Goal: Information Seeking & Learning: Check status

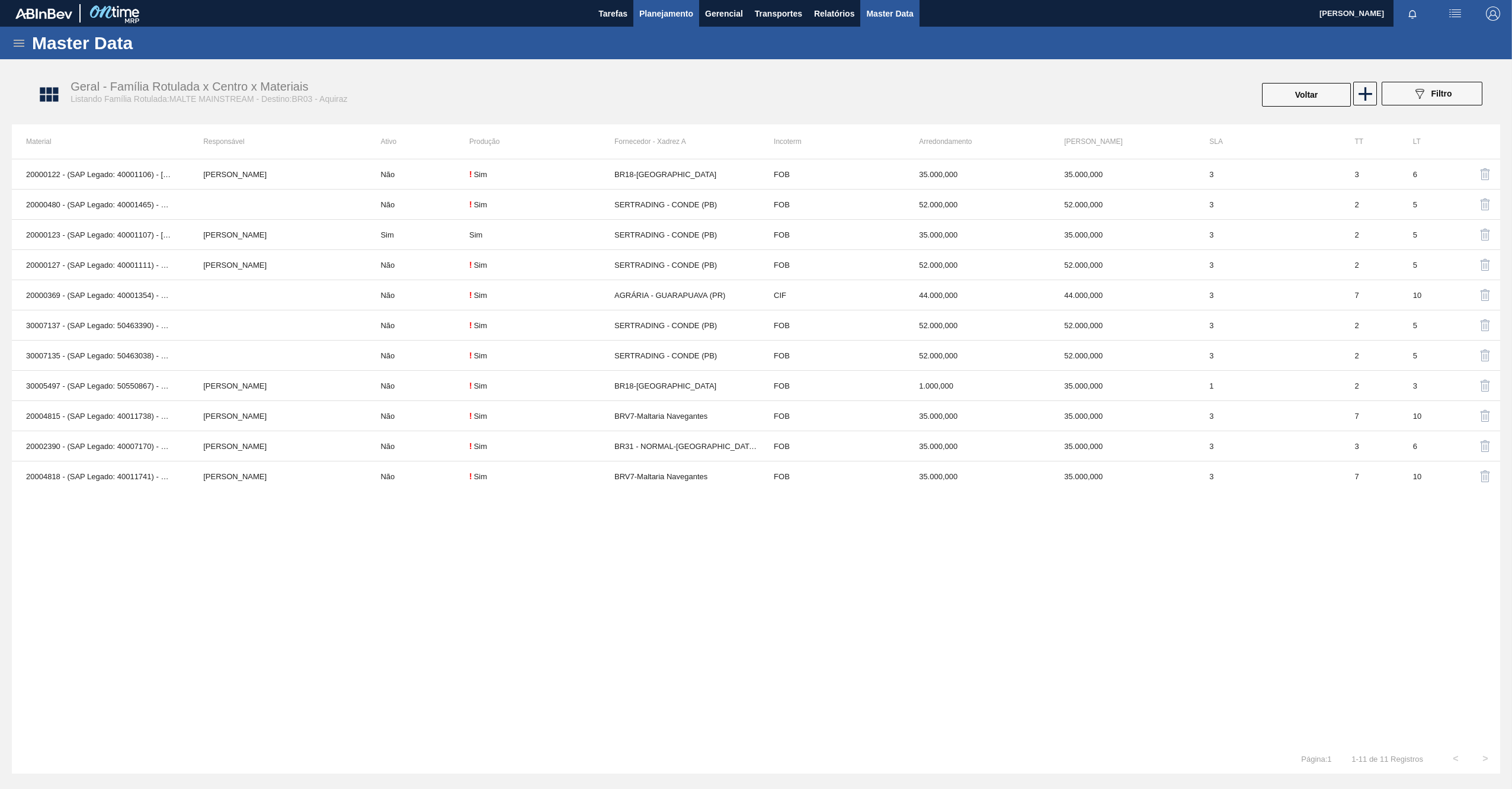
click at [678, 15] on span "Planejamento" at bounding box center [666, 14] width 54 height 15
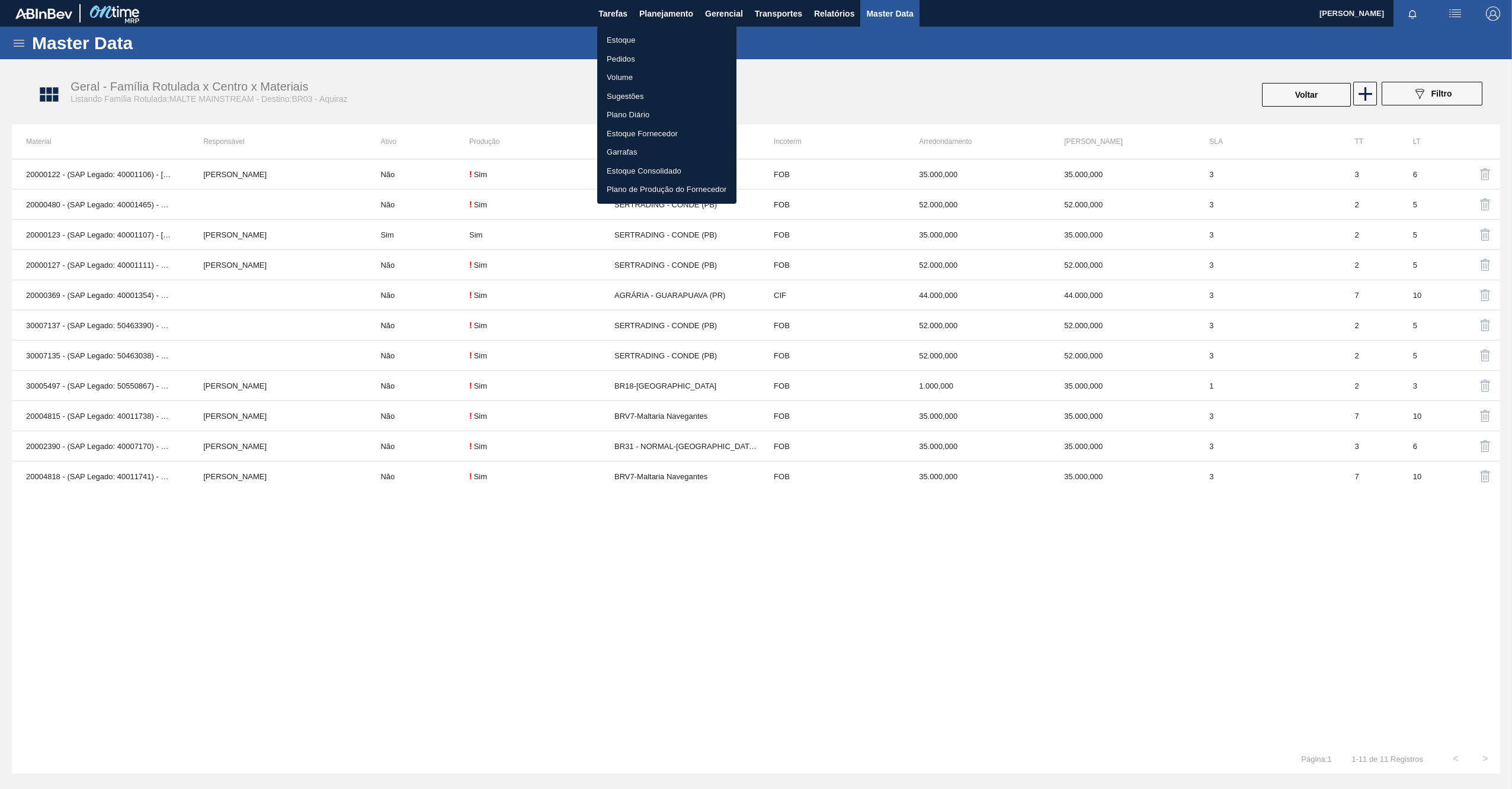
click at [614, 37] on li "Estoque" at bounding box center [667, 40] width 139 height 19
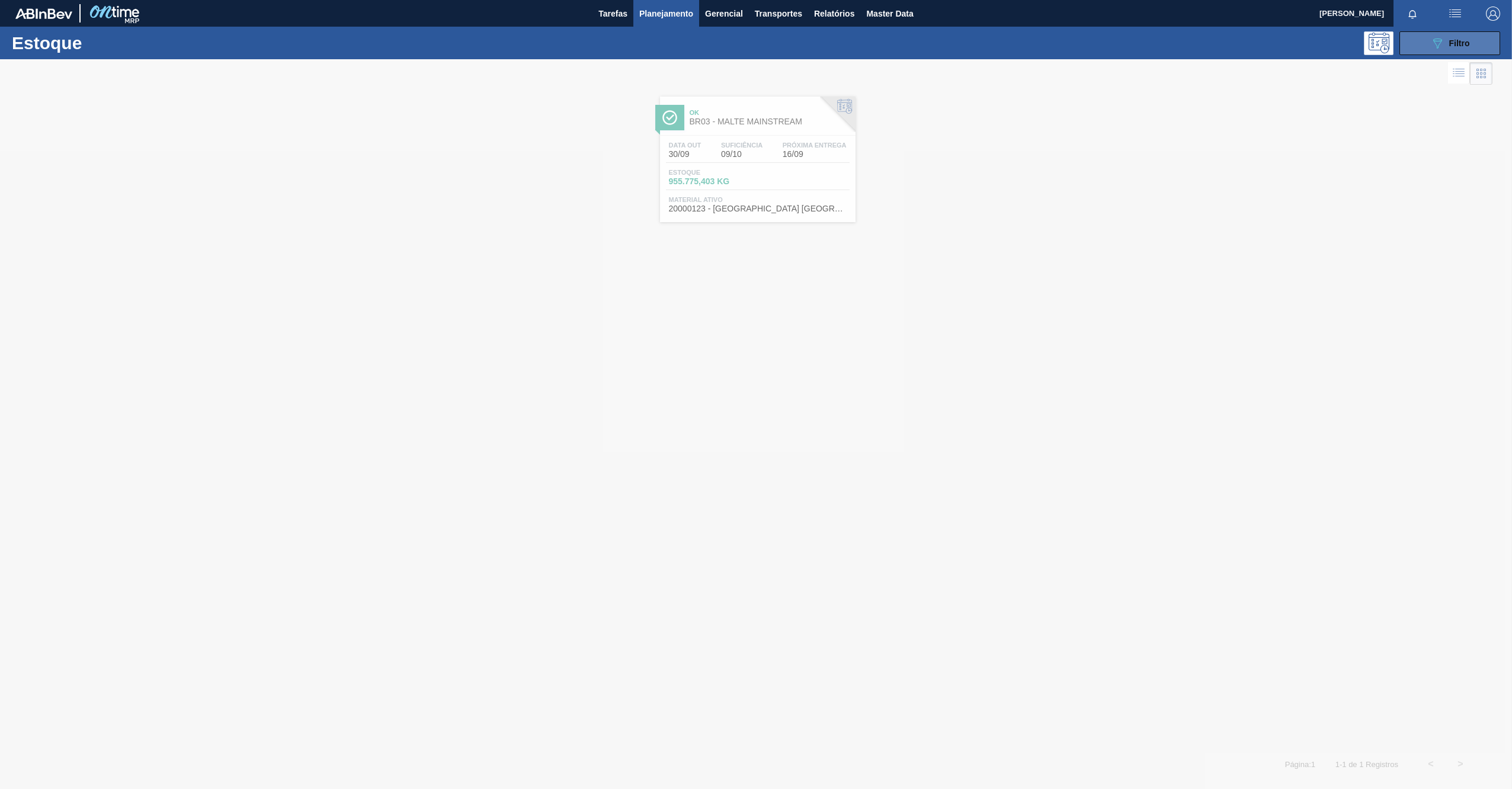
click at [1458, 37] on div "089F7B8B-B2A5-4AFE-B5C0-19BA573D28AC Filtro" at bounding box center [1450, 44] width 40 height 15
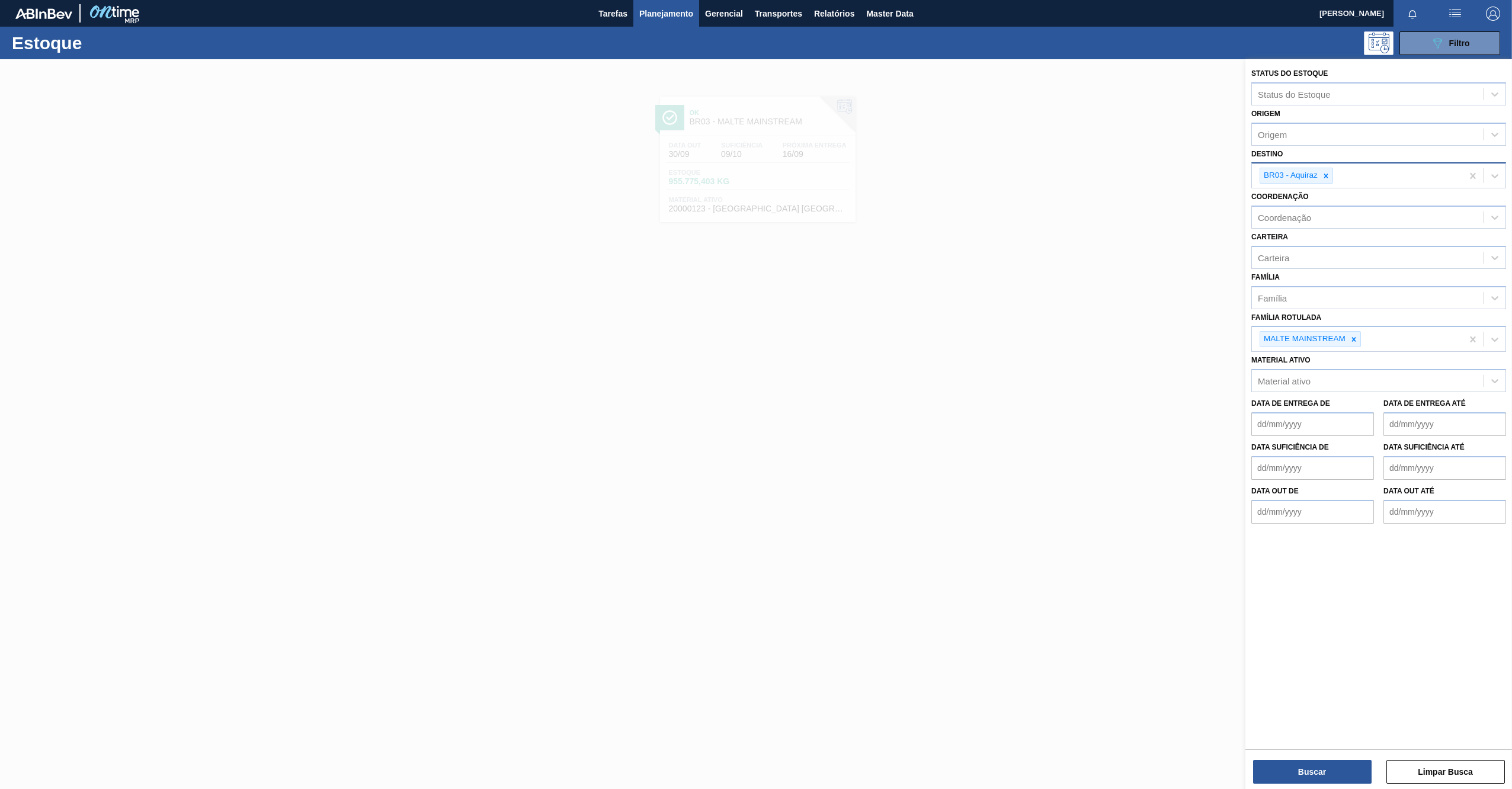
click at [1322, 177] on icon at bounding box center [1326, 176] width 9 height 9
type input "23"
click at [1308, 204] on div "BR23 - Jaguariúna" at bounding box center [1379, 203] width 255 height 22
click at [1357, 342] on icon at bounding box center [1353, 339] width 9 height 9
paste Rotulada "RÓTULO PLÁSTICO GATORADE LIMÃO 500ML H"
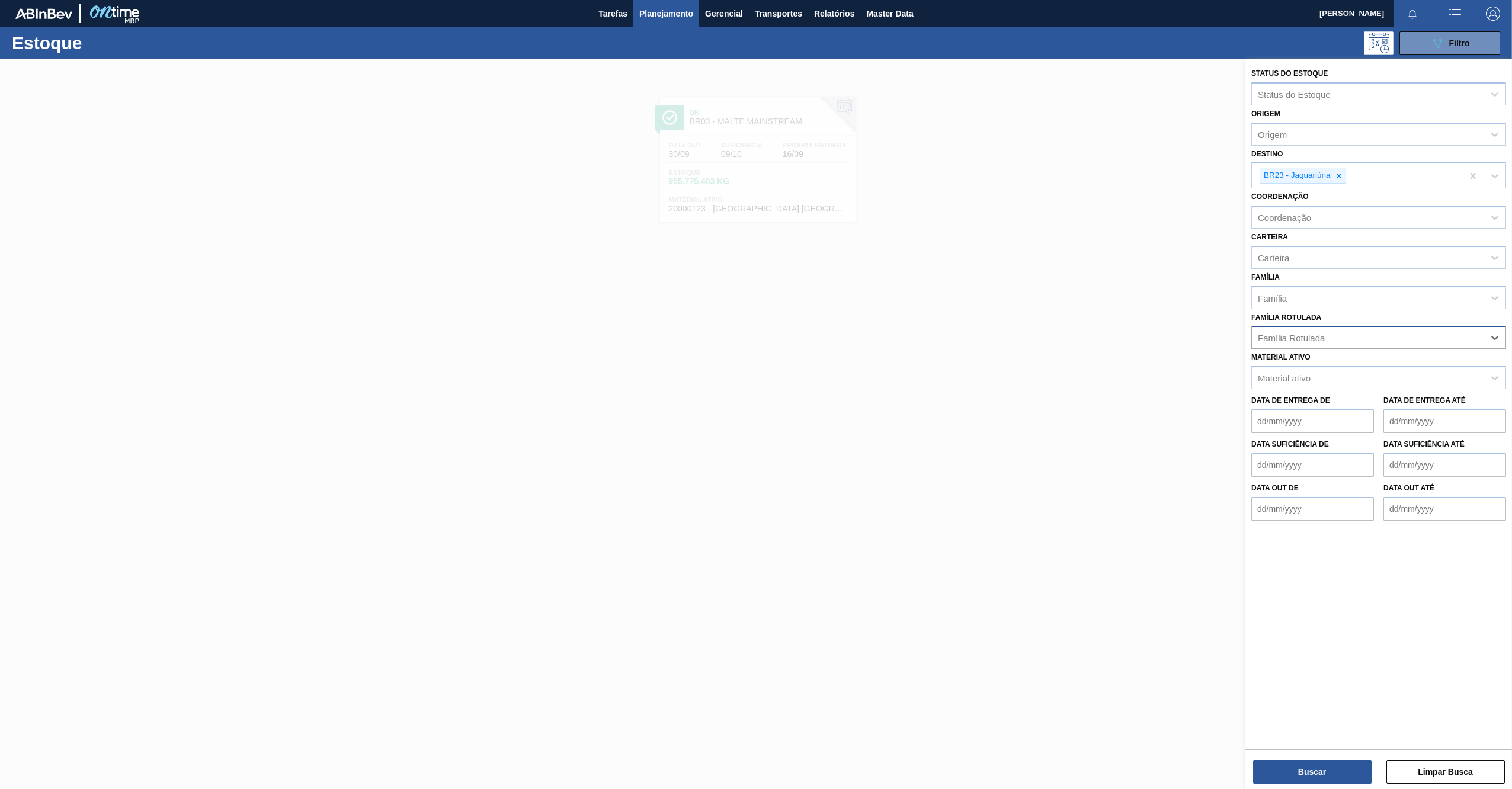
type Rotulada "RÓTULO PLÁSTICO GATORADE LIMÃO 500ML H"
click at [1322, 369] on div "RÓTULO PLÁSTICO GATORADE LIMÃO 500ML H" at bounding box center [1379, 367] width 255 height 22
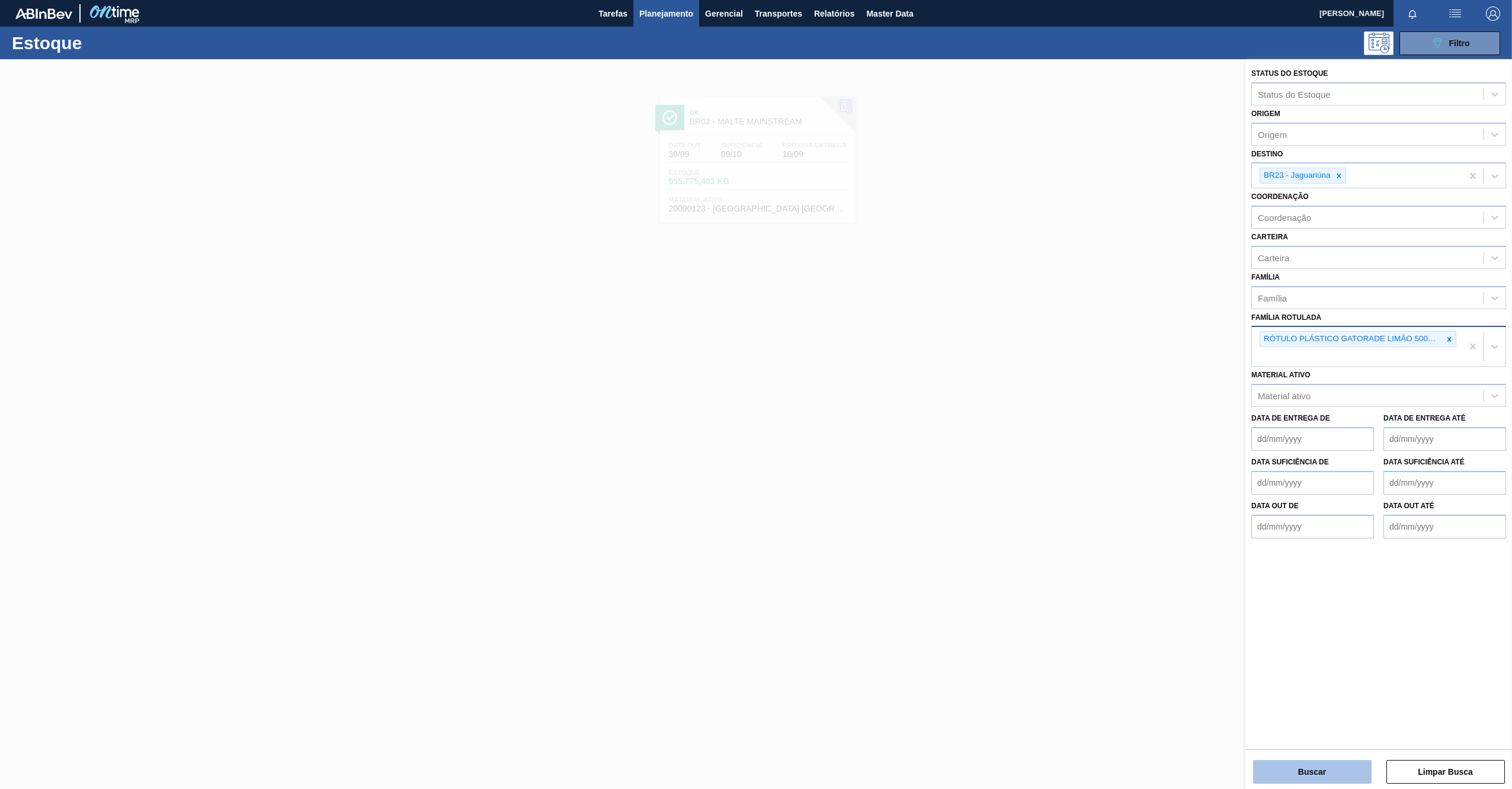
click at [1330, 763] on button "Buscar" at bounding box center [1312, 772] width 118 height 24
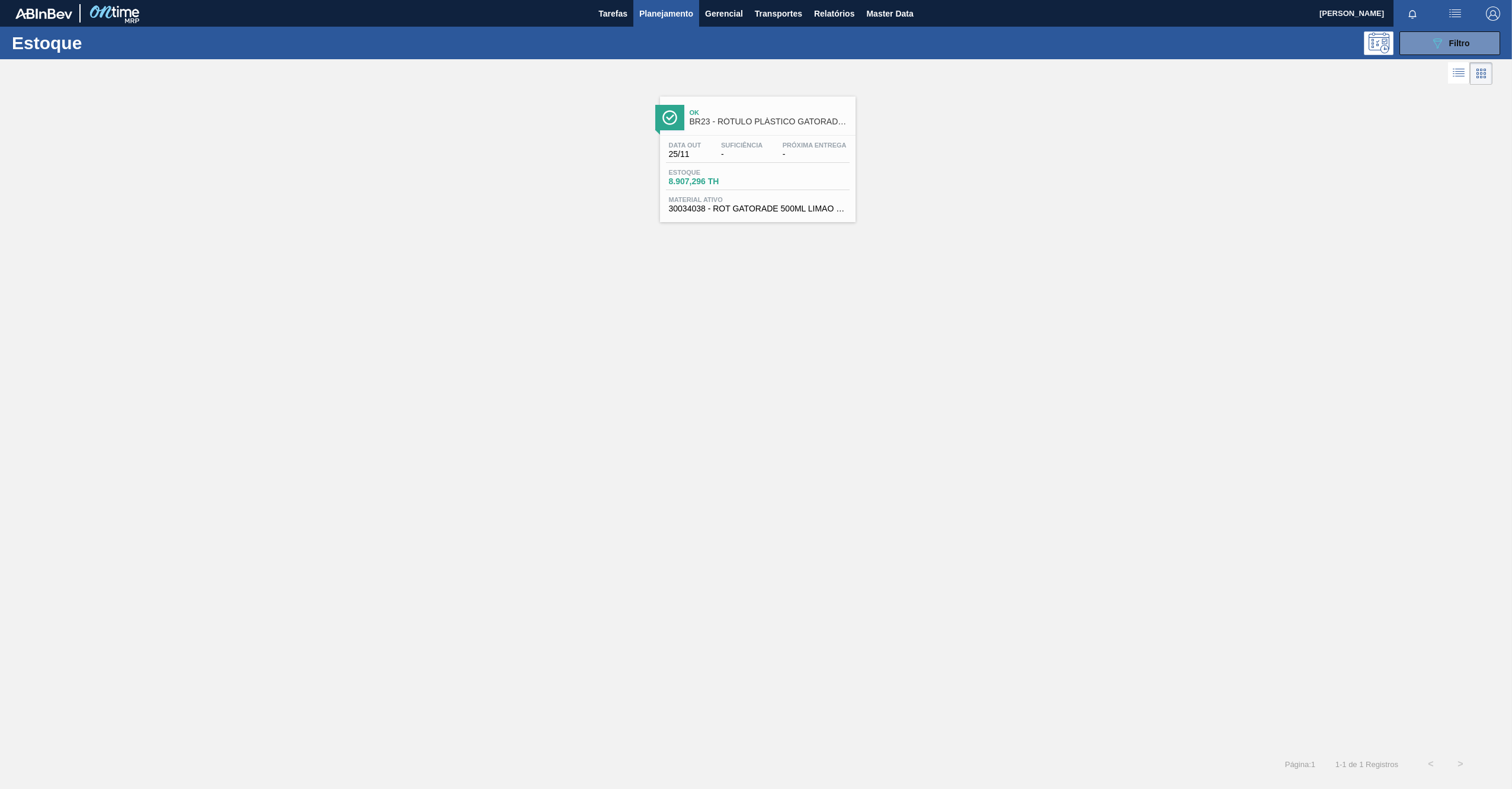
click at [773, 146] on div "Data [DATE] Suficiência - Próxima Entrega -" at bounding box center [758, 152] width 184 height 21
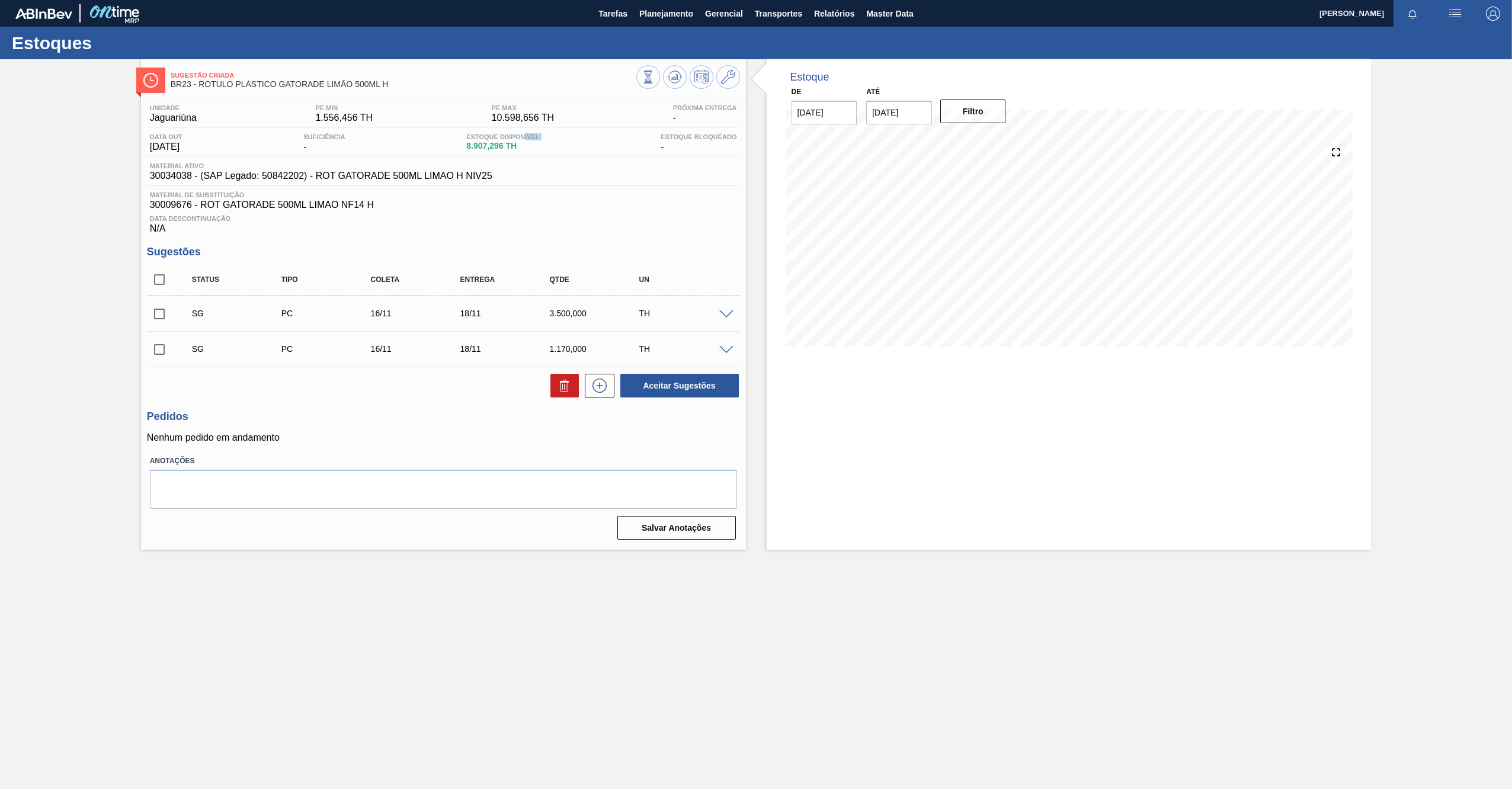
drag, startPoint x: 481, startPoint y: 139, endPoint x: 464, endPoint y: 150, distance: 20.2
click at [464, 150] on div "Data out [DATE] Suficiência - Estoque Disponível 8.907,296 TH [DEMOGRAPHIC_DATA…" at bounding box center [443, 145] width 593 height 23
click at [462, 150] on div "Data out [DATE] Suficiência - Estoque Disponível 8.907,296 TH [DEMOGRAPHIC_DATA…" at bounding box center [443, 145] width 593 height 23
click at [679, 9] on span "Planejamento" at bounding box center [666, 14] width 54 height 15
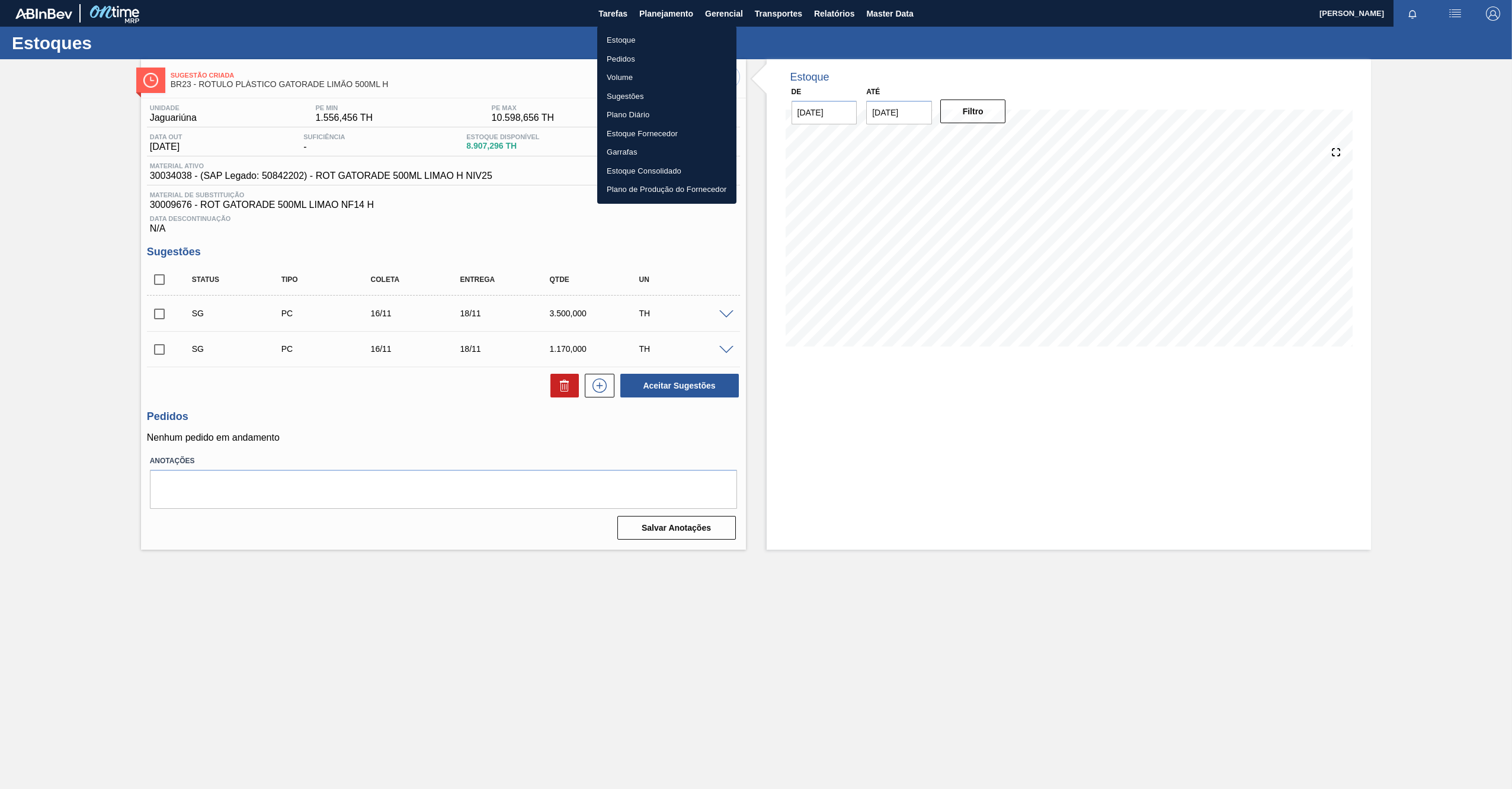
click at [821, 11] on div at bounding box center [756, 394] width 1512 height 789
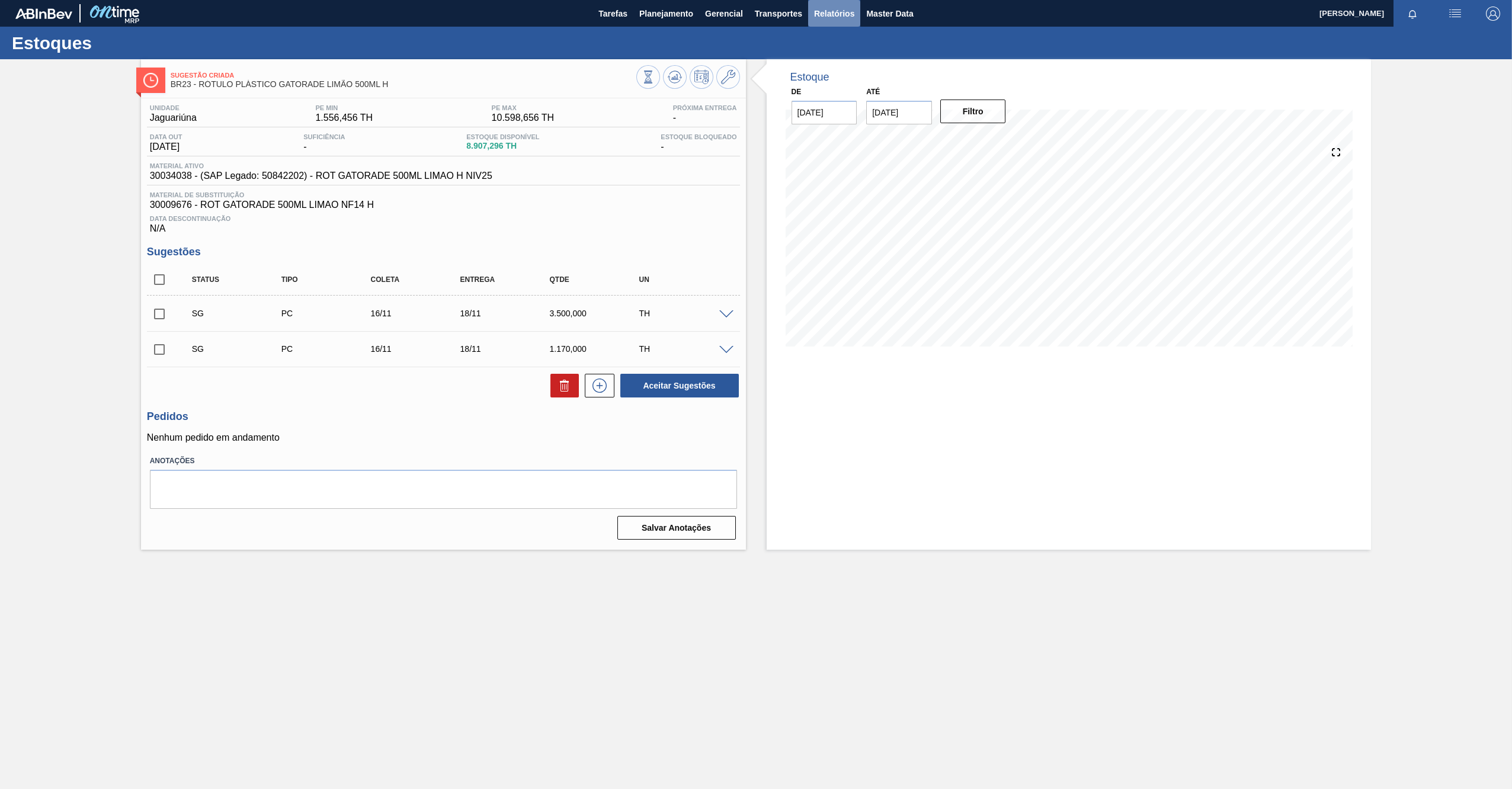
click at [828, 11] on span "Relatórios" at bounding box center [834, 14] width 40 height 15
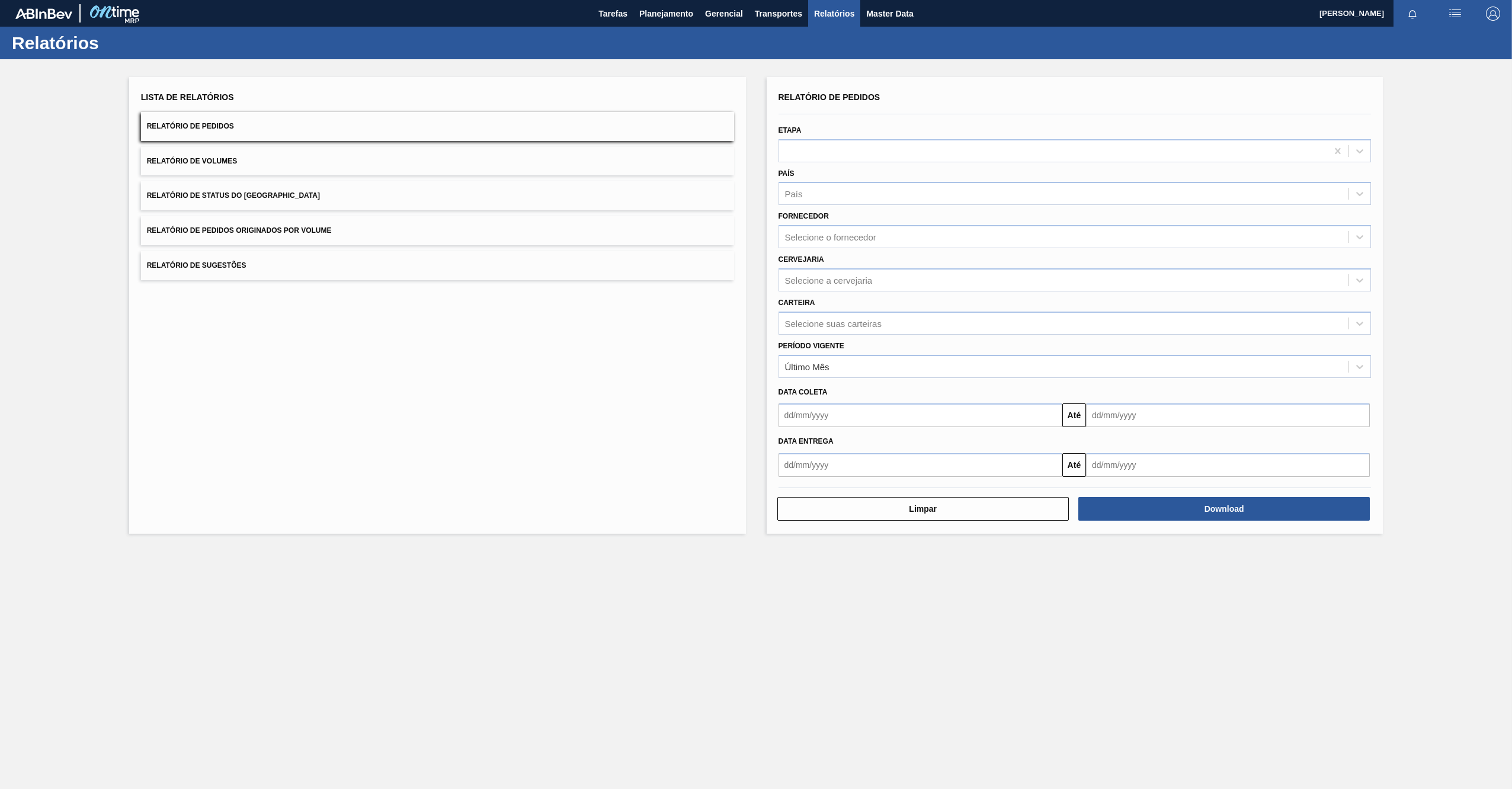
click at [259, 200] on button "Relatório de Status do [GEOGRAPHIC_DATA]" at bounding box center [437, 196] width 593 height 29
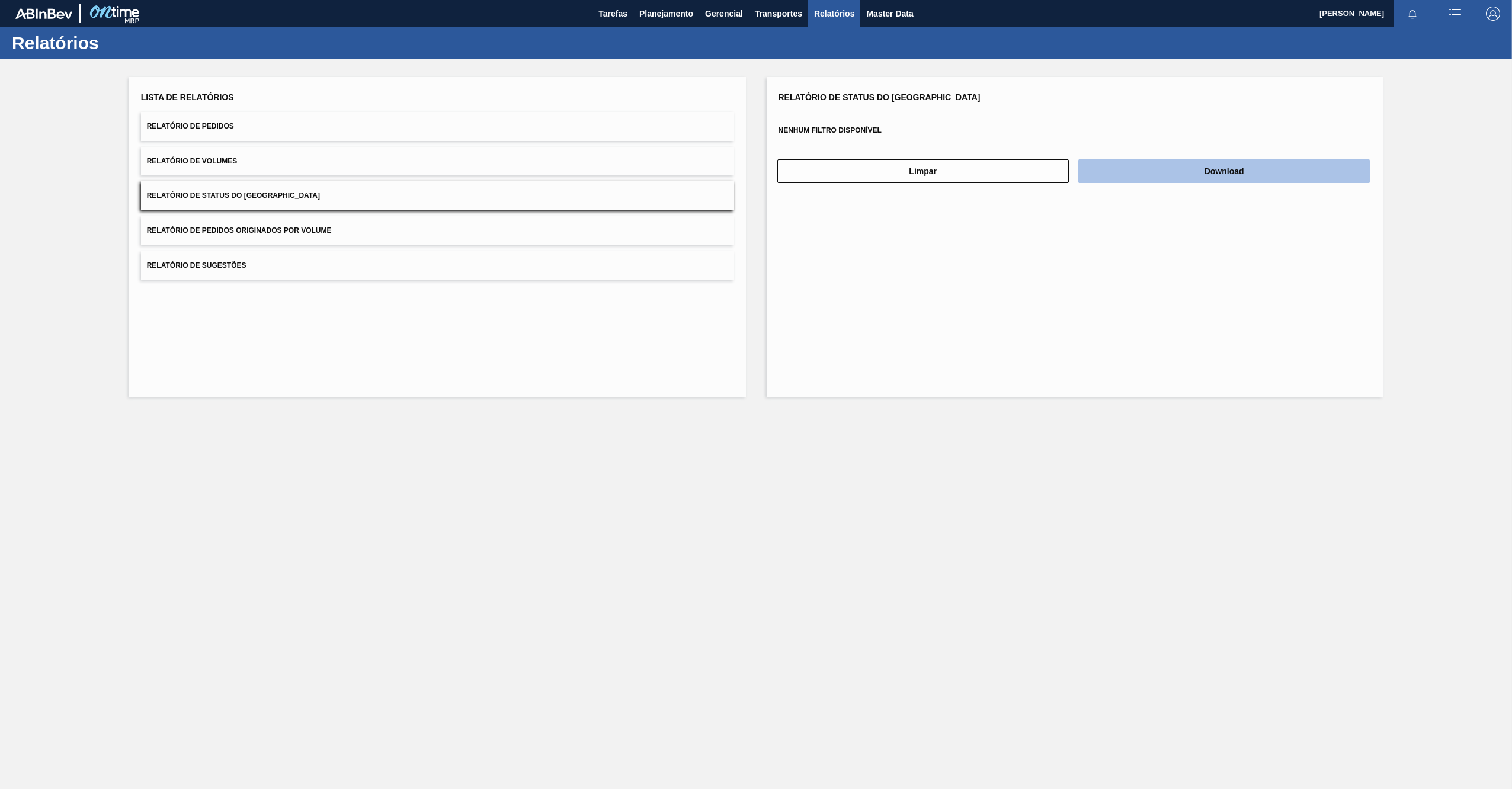
click at [1139, 165] on button "Download" at bounding box center [1224, 171] width 291 height 24
click at [684, 11] on span "Planejamento" at bounding box center [666, 14] width 54 height 15
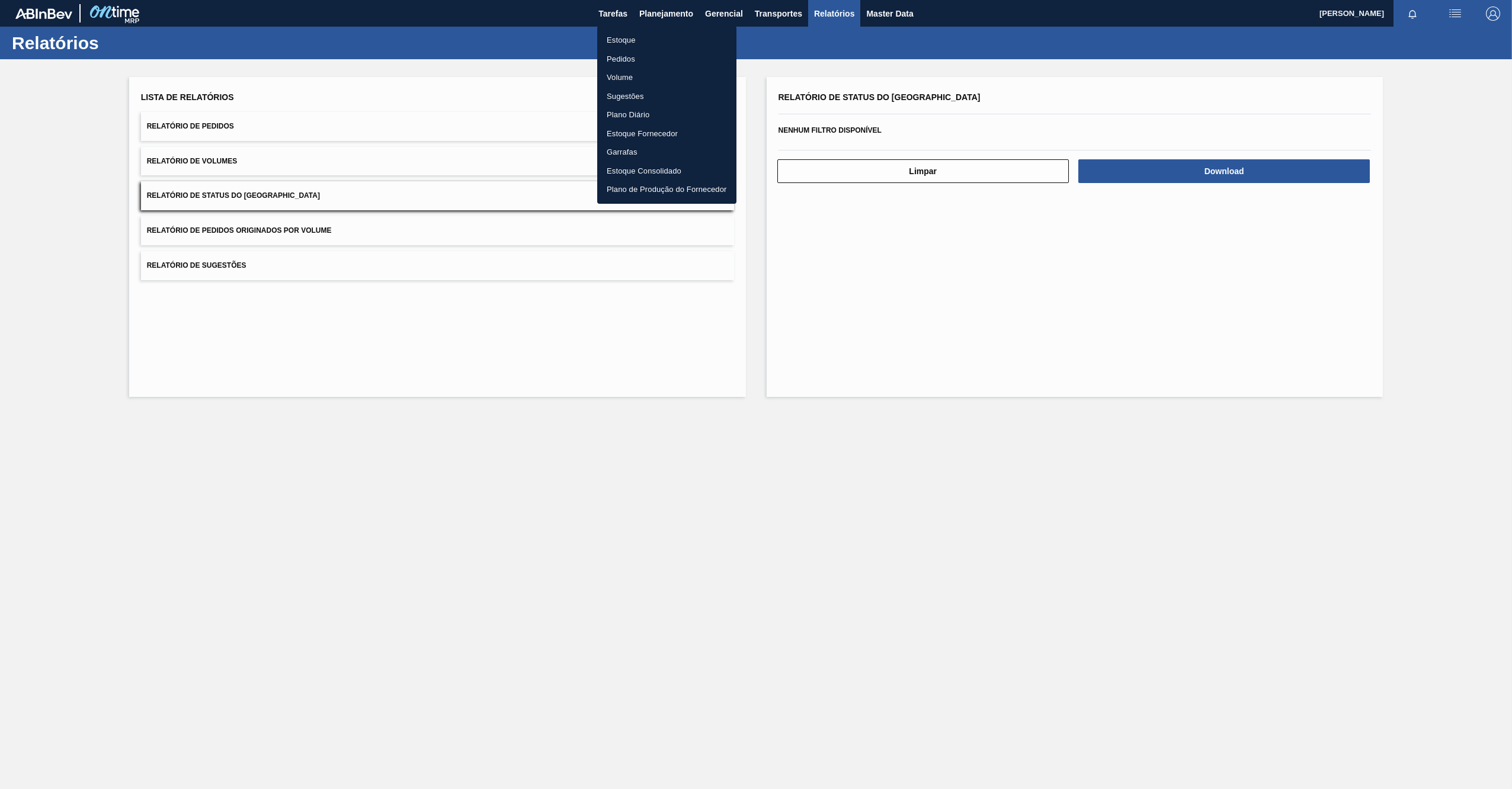
click at [622, 57] on li "Pedidos" at bounding box center [667, 59] width 139 height 19
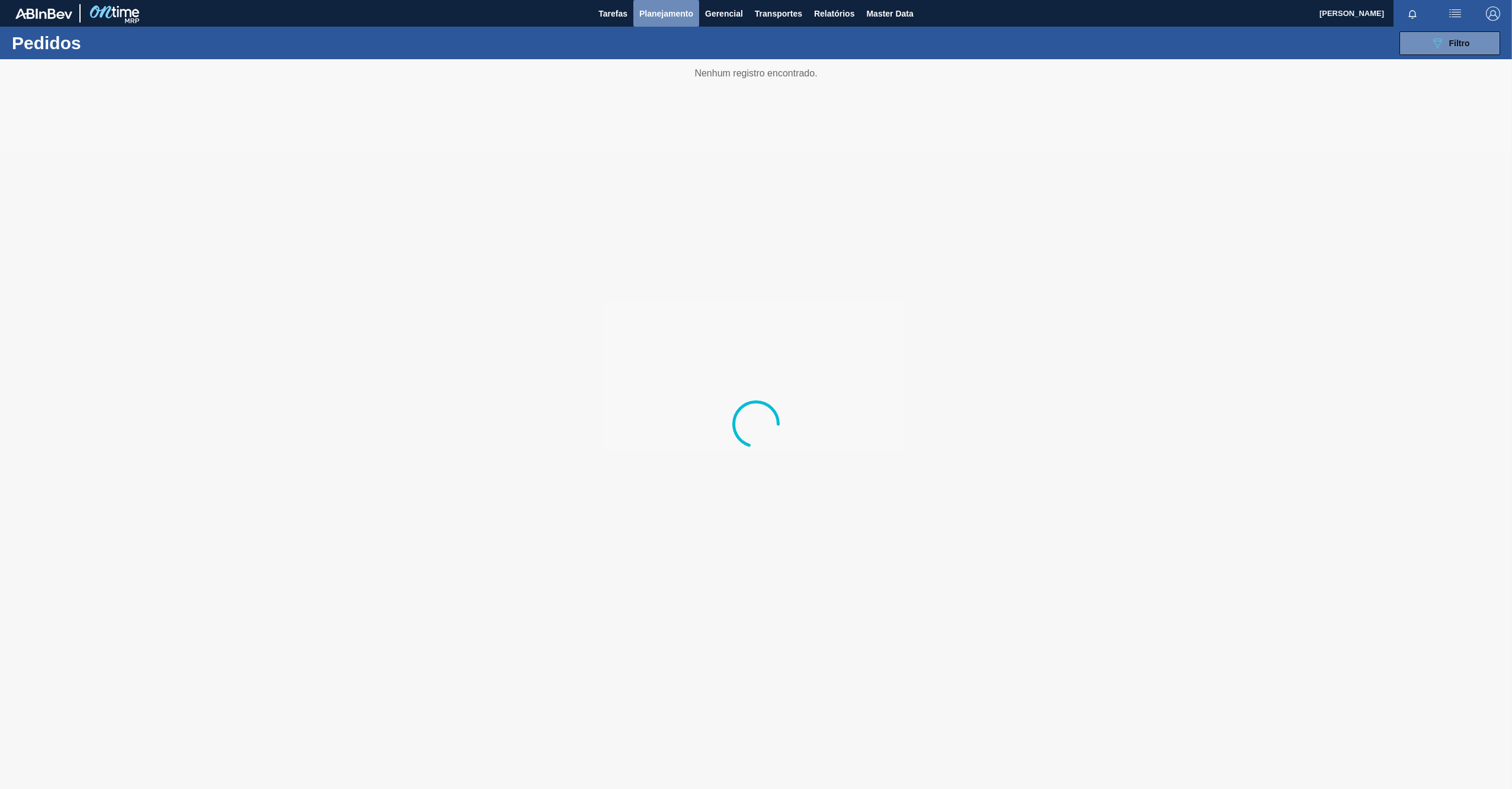
click at [665, 15] on span "Planejamento" at bounding box center [666, 14] width 54 height 15
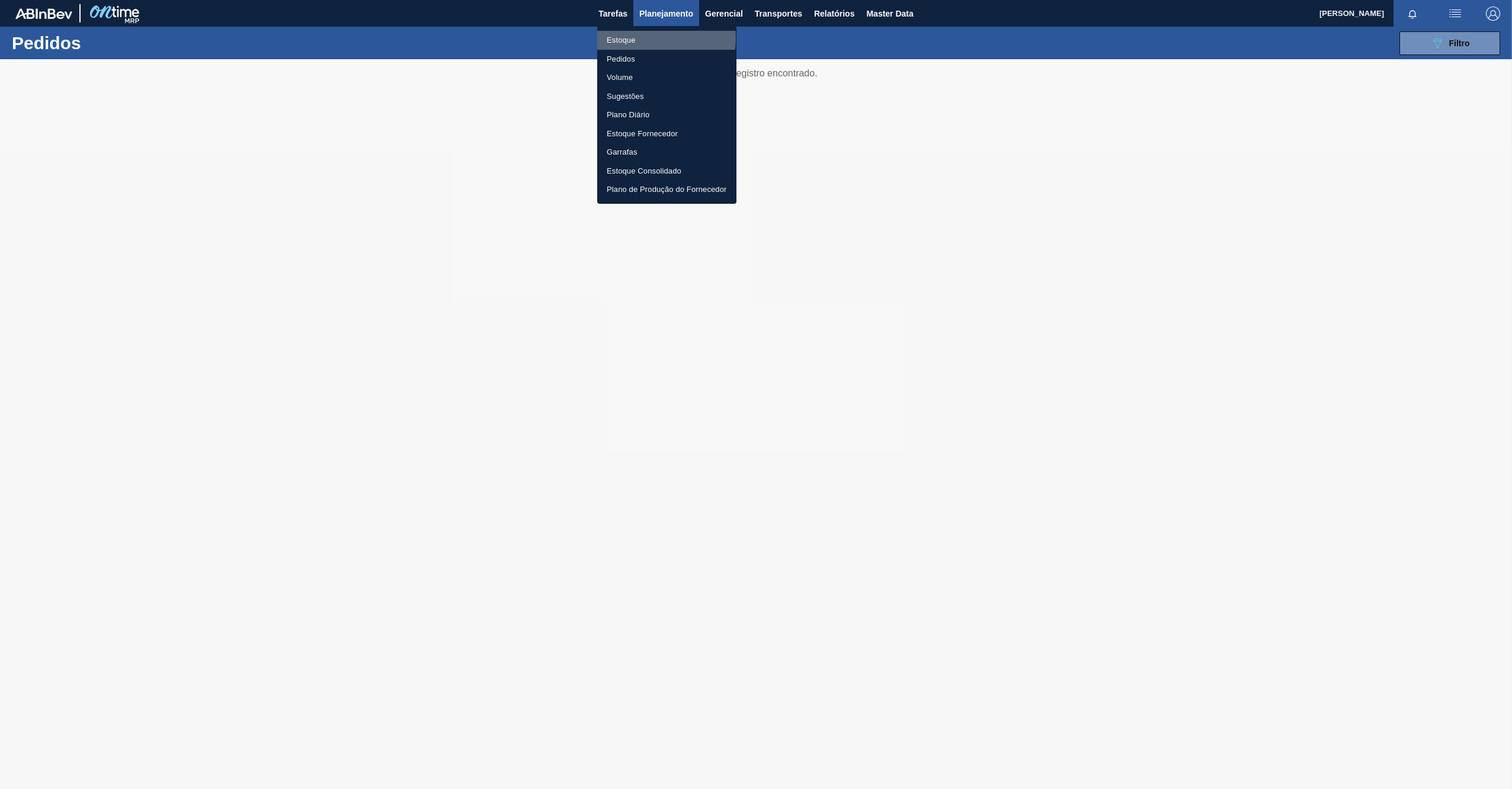
click at [637, 38] on li "Estoque" at bounding box center [667, 40] width 139 height 19
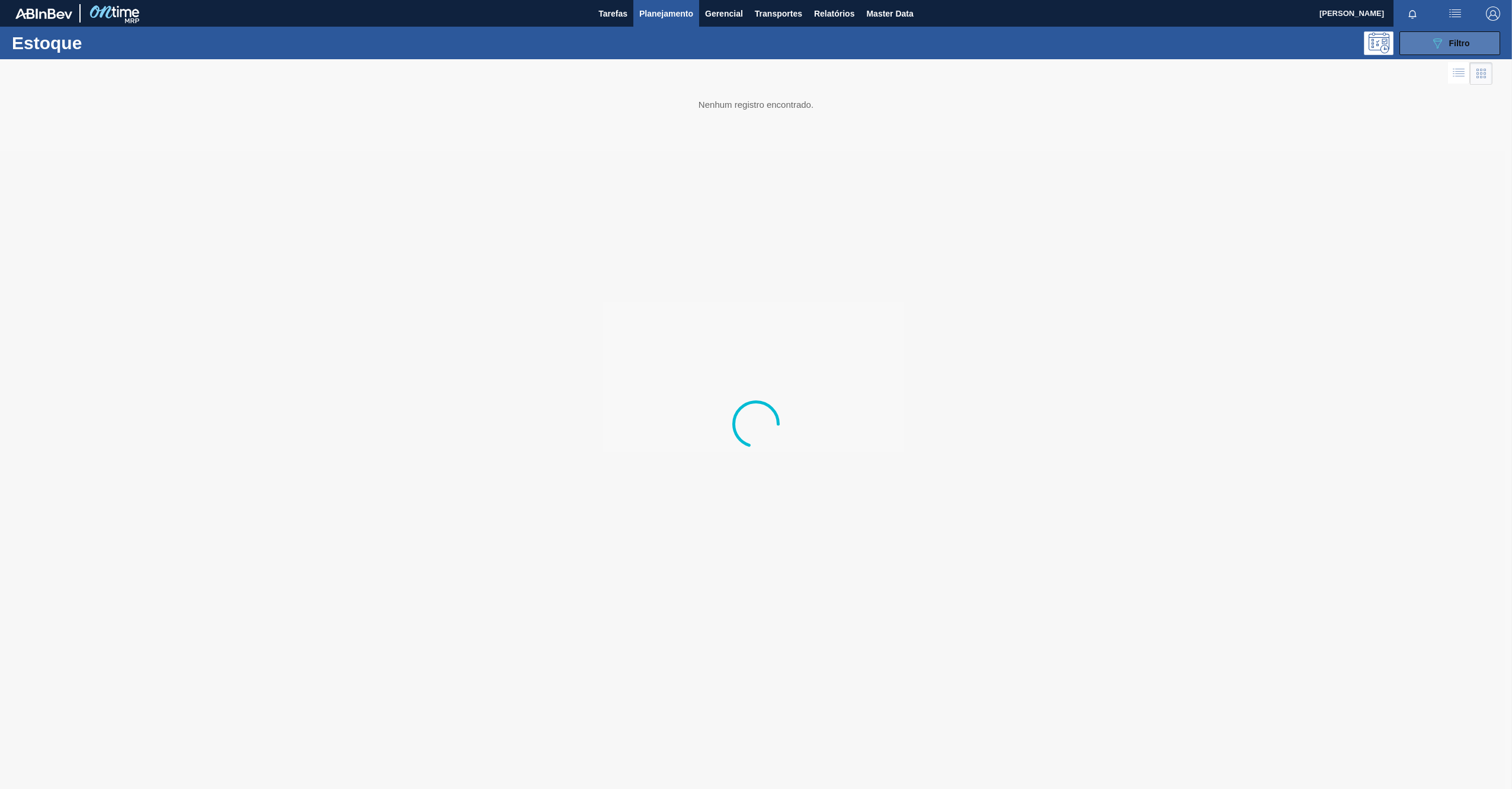
click at [1466, 41] on span "Filtro" at bounding box center [1459, 43] width 20 height 9
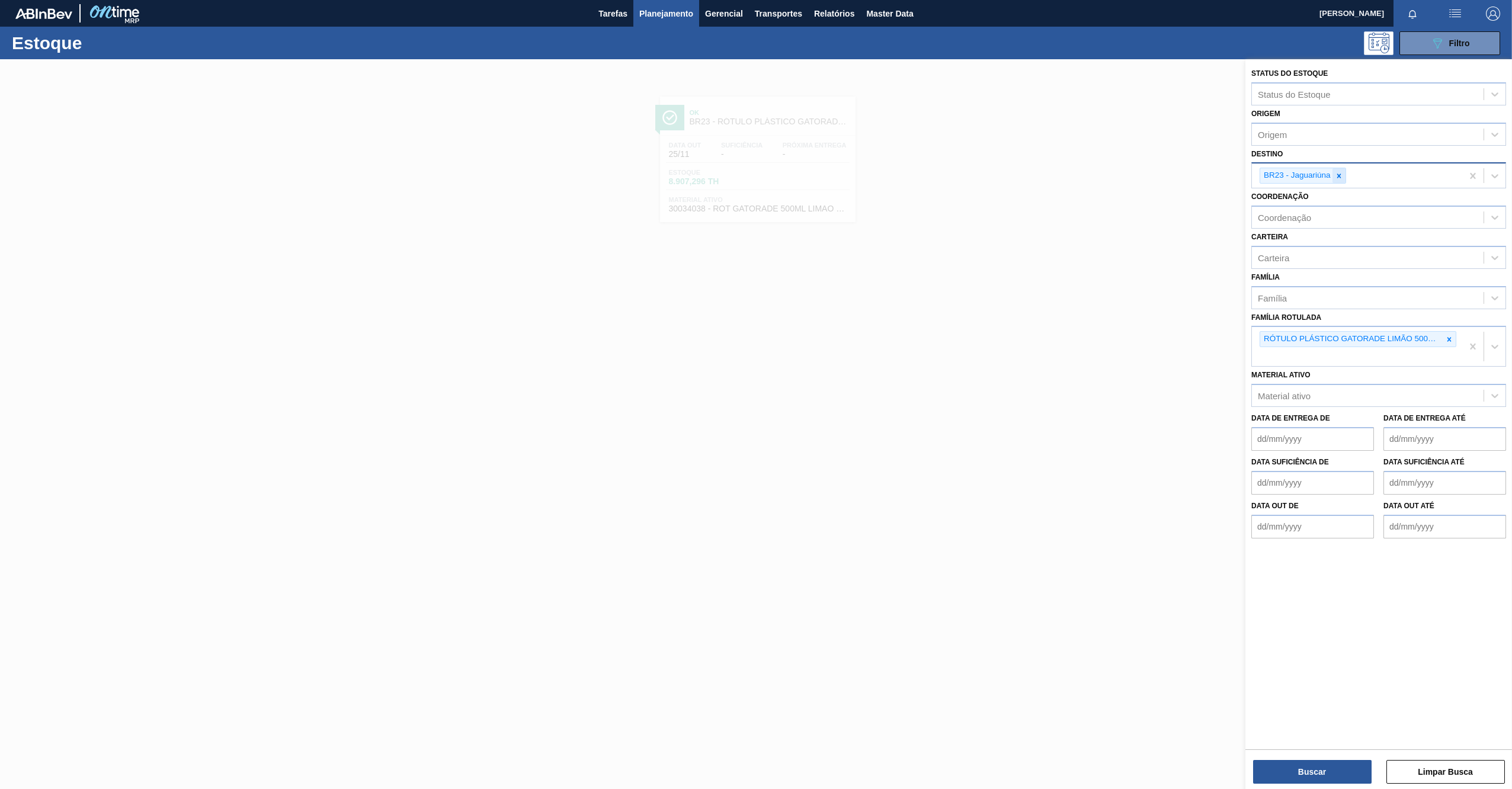
click at [1339, 175] on icon at bounding box center [1339, 176] width 4 height 4
type input "22"
click at [1295, 204] on div "BR22 - Viamão" at bounding box center [1379, 206] width 255 height 22
click at [1447, 342] on icon at bounding box center [1449, 339] width 9 height 9
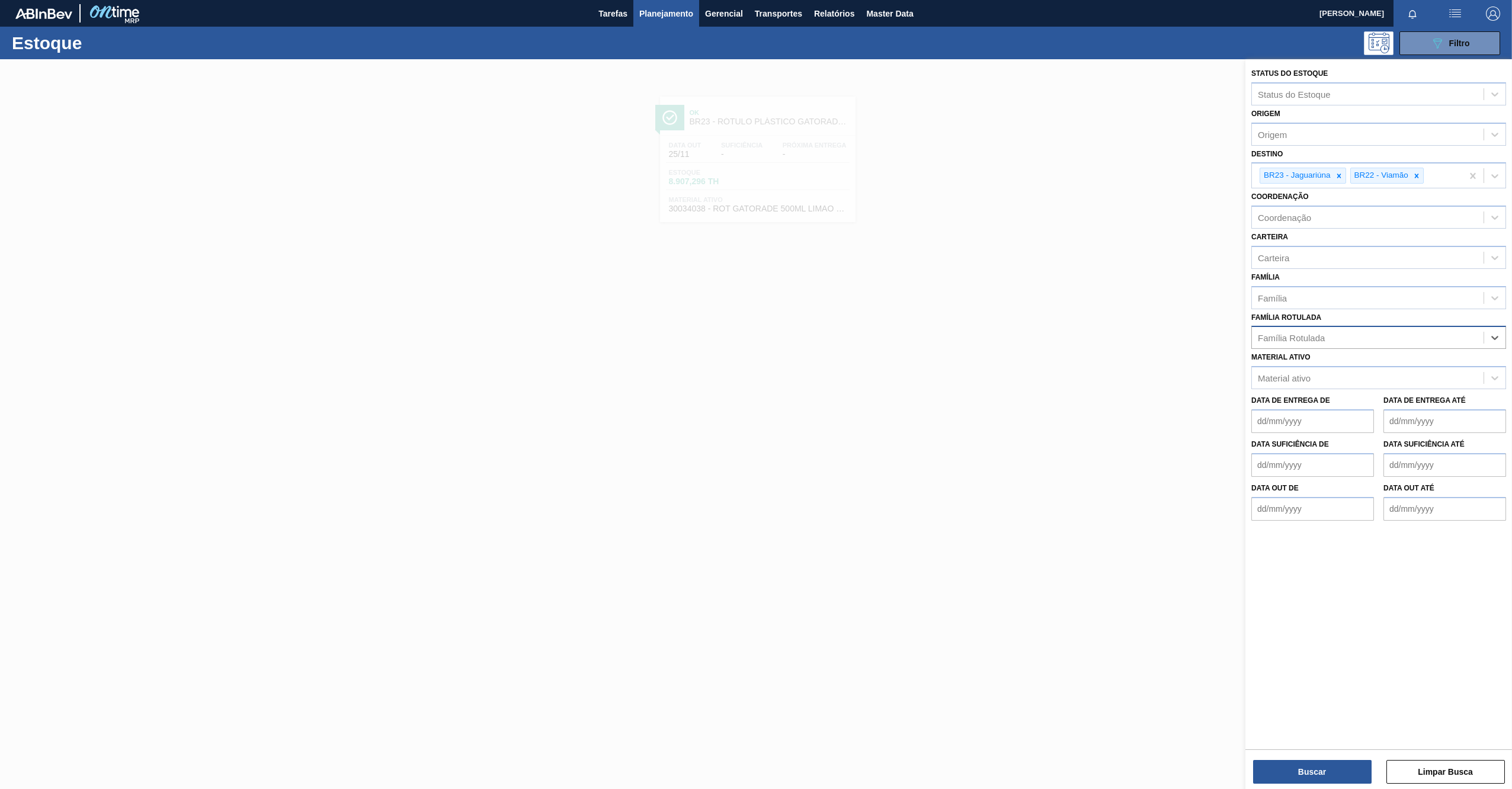
paste Rotulada "RÓTULO PLÁSTICO GCA 2L H"
type Rotulada "RÓTULO PLÁSTICO GCA 2L H"
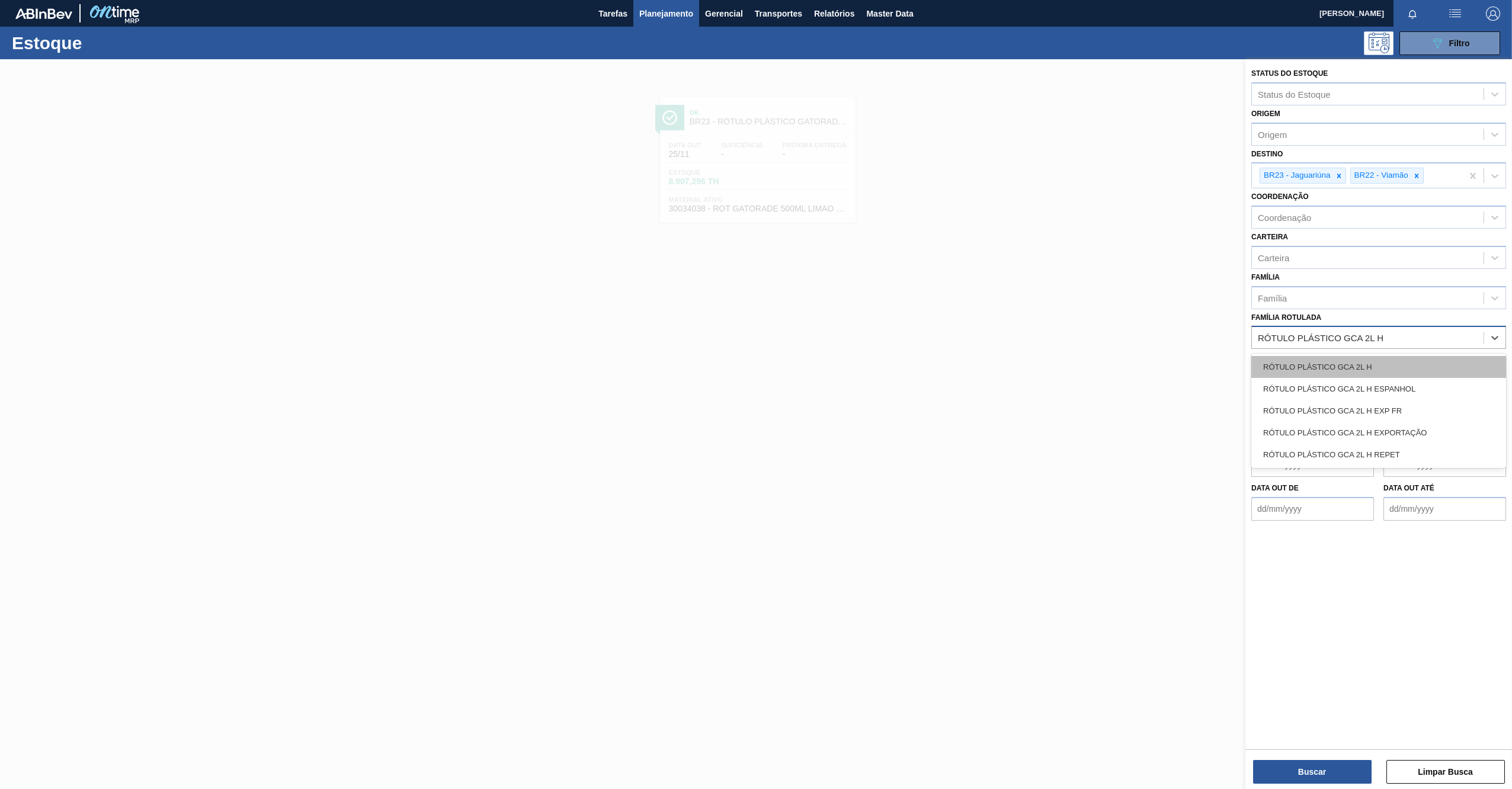
click at [1314, 365] on div "RÓTULO PLÁSTICO GCA 2L H" at bounding box center [1379, 367] width 255 height 22
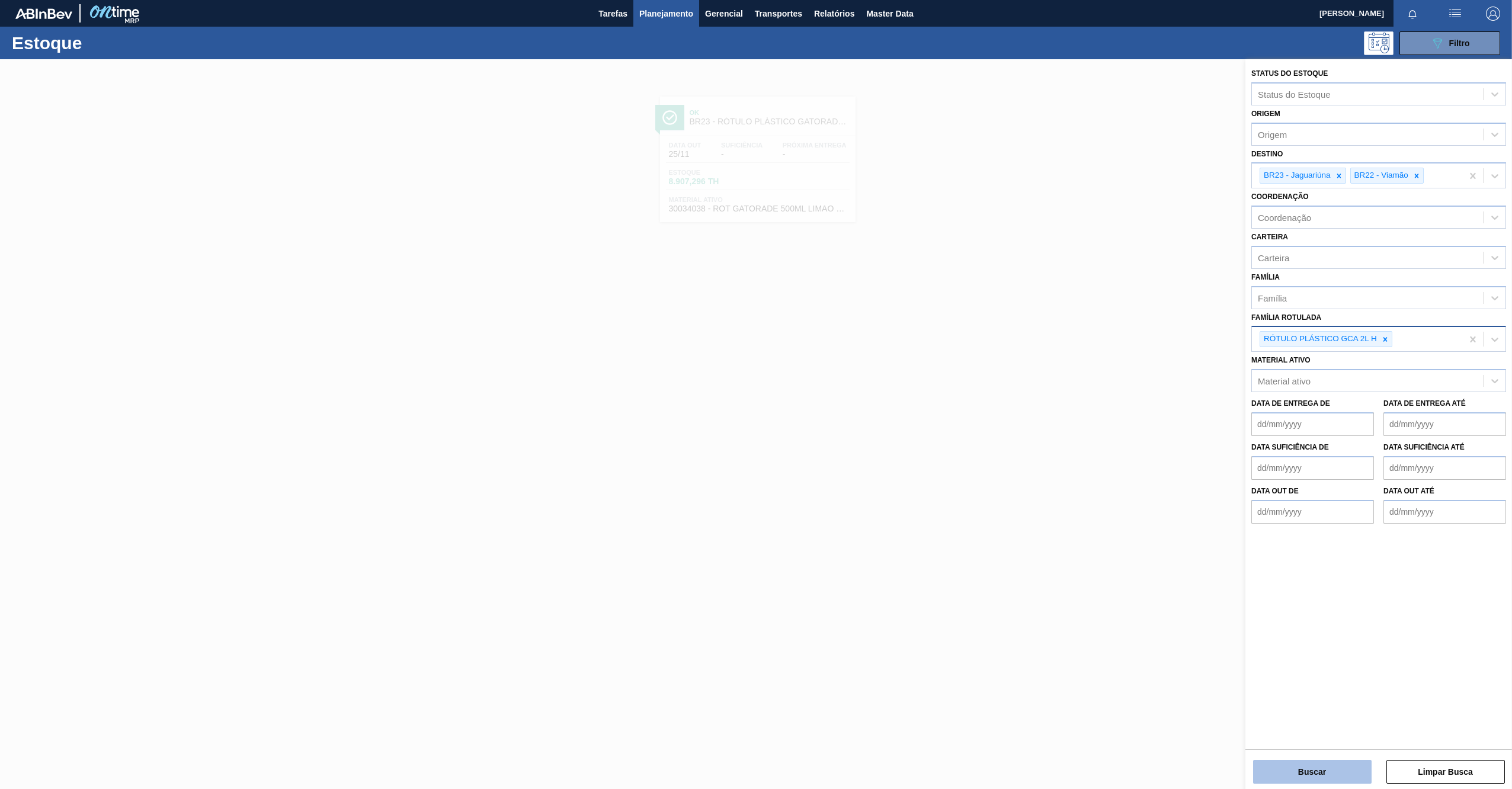
click at [1325, 763] on button "Buscar" at bounding box center [1312, 772] width 118 height 24
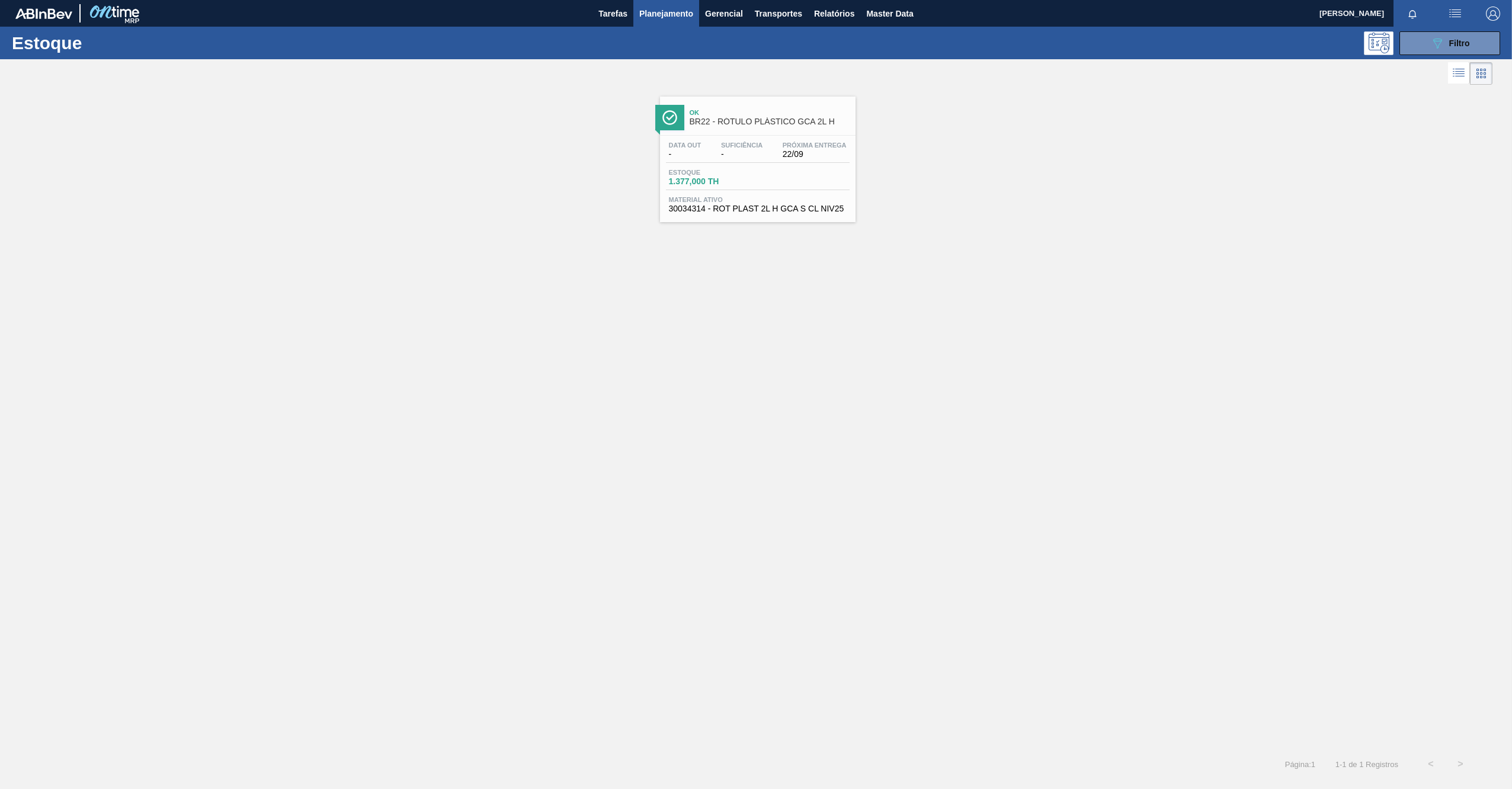
click at [806, 184] on div "Estoque 1.377,000 TH" at bounding box center [758, 180] width 184 height 21
